Goal: Find specific page/section: Find specific page/section

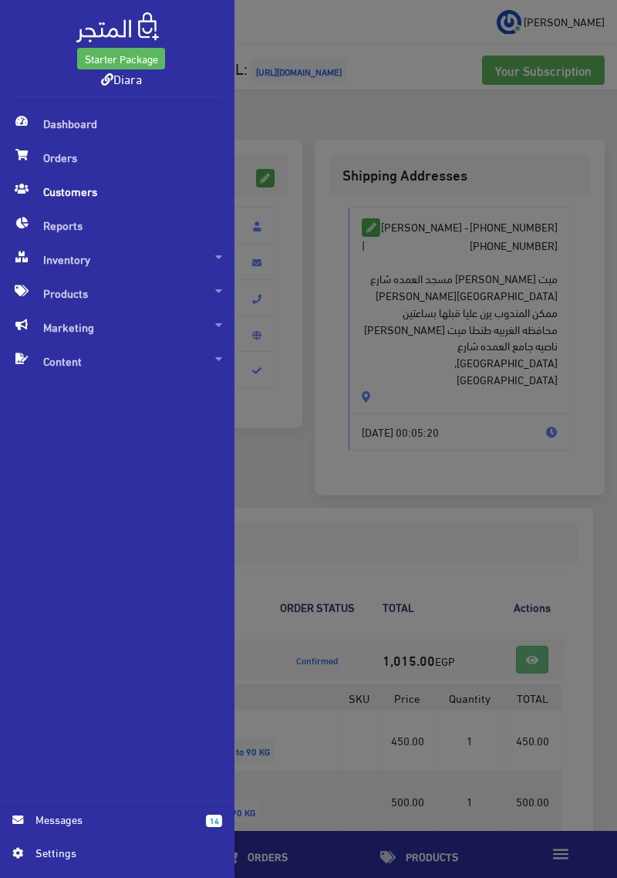
scroll to position [77, 0]
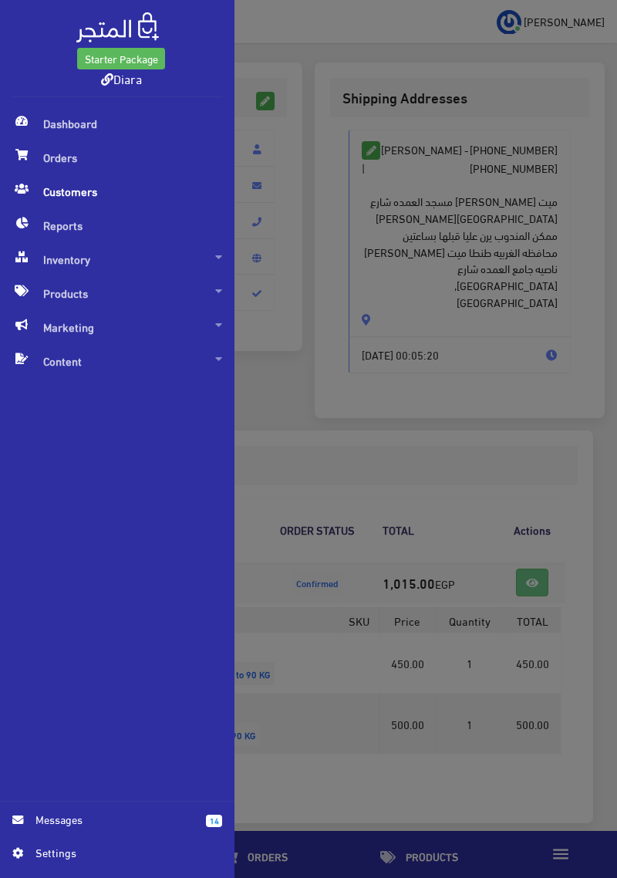
click at [130, 18] on img at bounding box center [117, 27] width 83 height 30
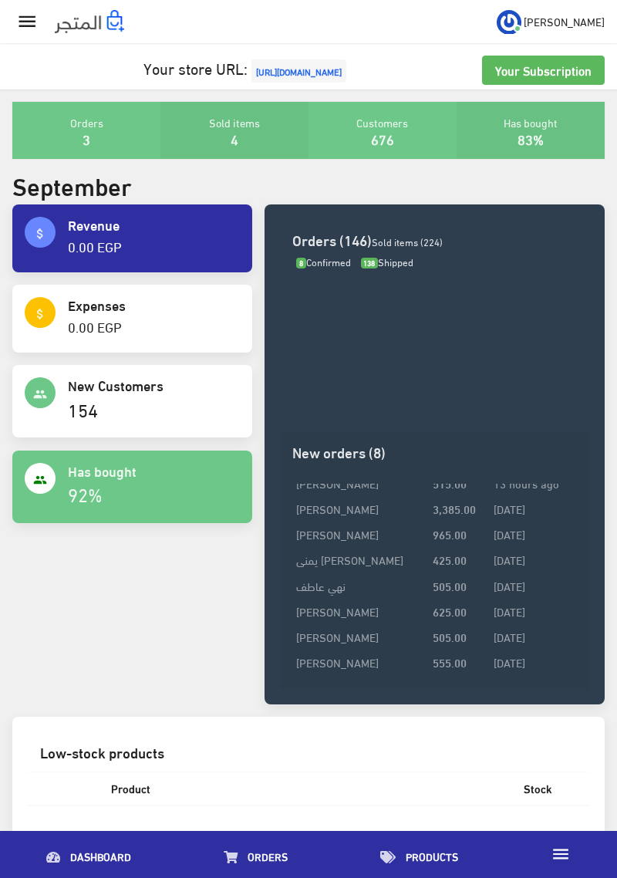
scroll to position [10, 0]
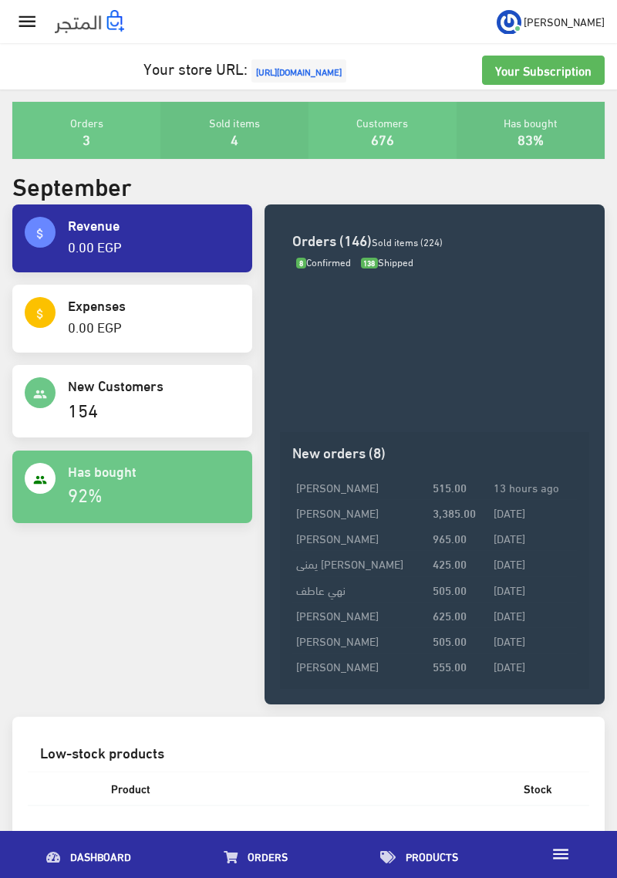
click at [508, 523] on td "1 day ago" at bounding box center [533, 512] width 87 height 25
